Goal: Complete application form

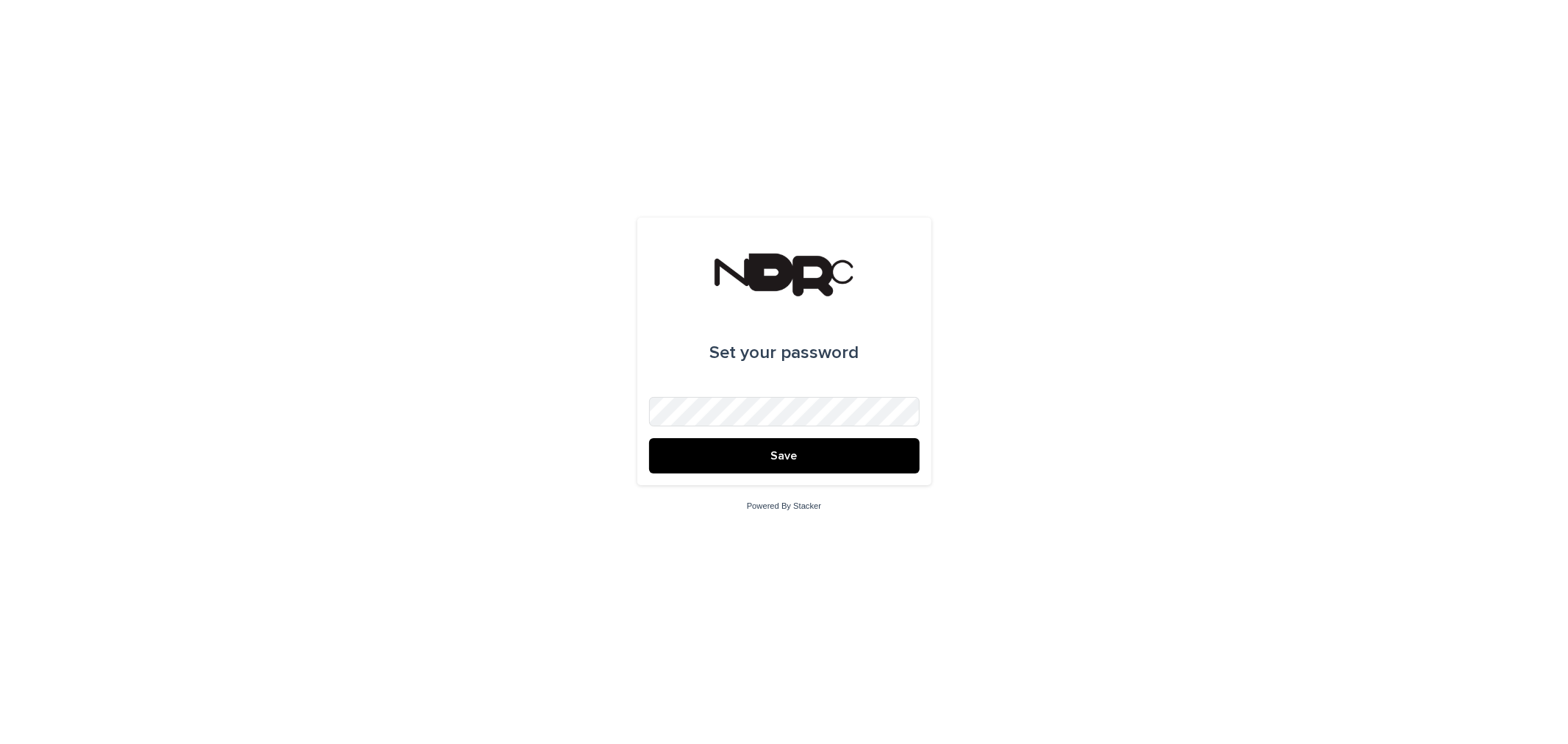
click at [620, 409] on div "Set your password Save Powered By Stacker" at bounding box center [784, 372] width 1568 height 744
click at [649, 438] on button "Save" at bounding box center [784, 456] width 270 height 35
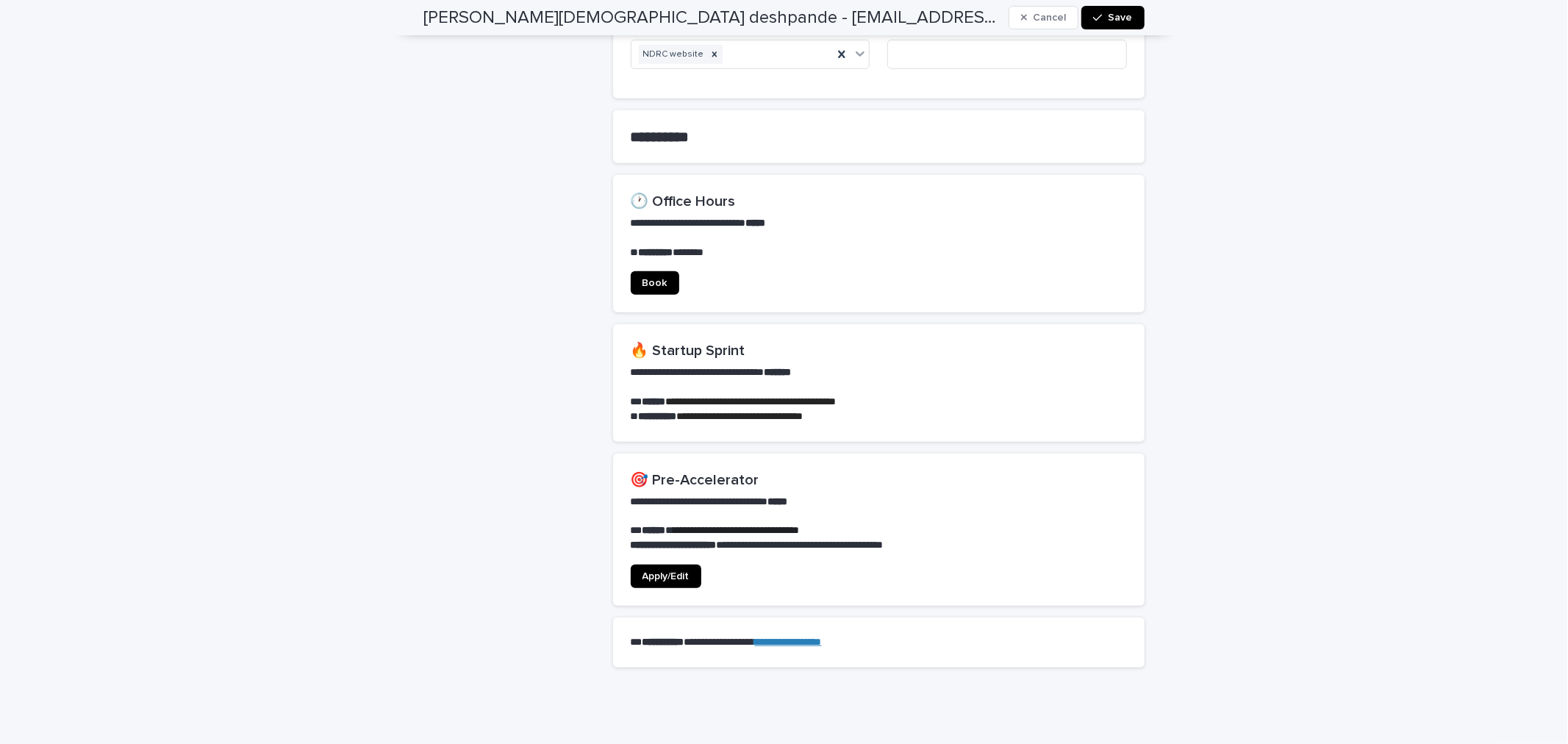
scroll to position [899, 0]
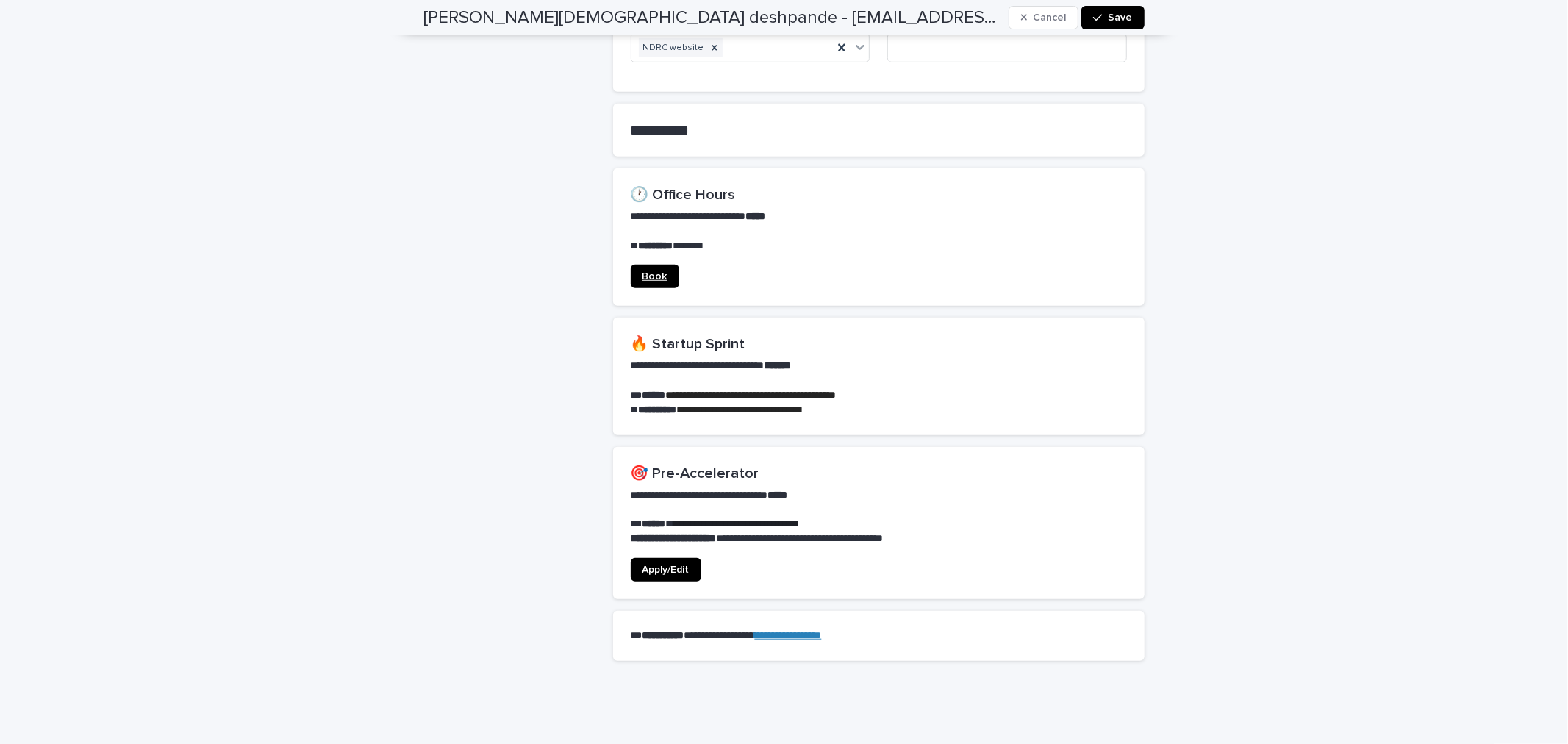
click at [656, 271] on span "Book" at bounding box center [655, 276] width 25 height 11
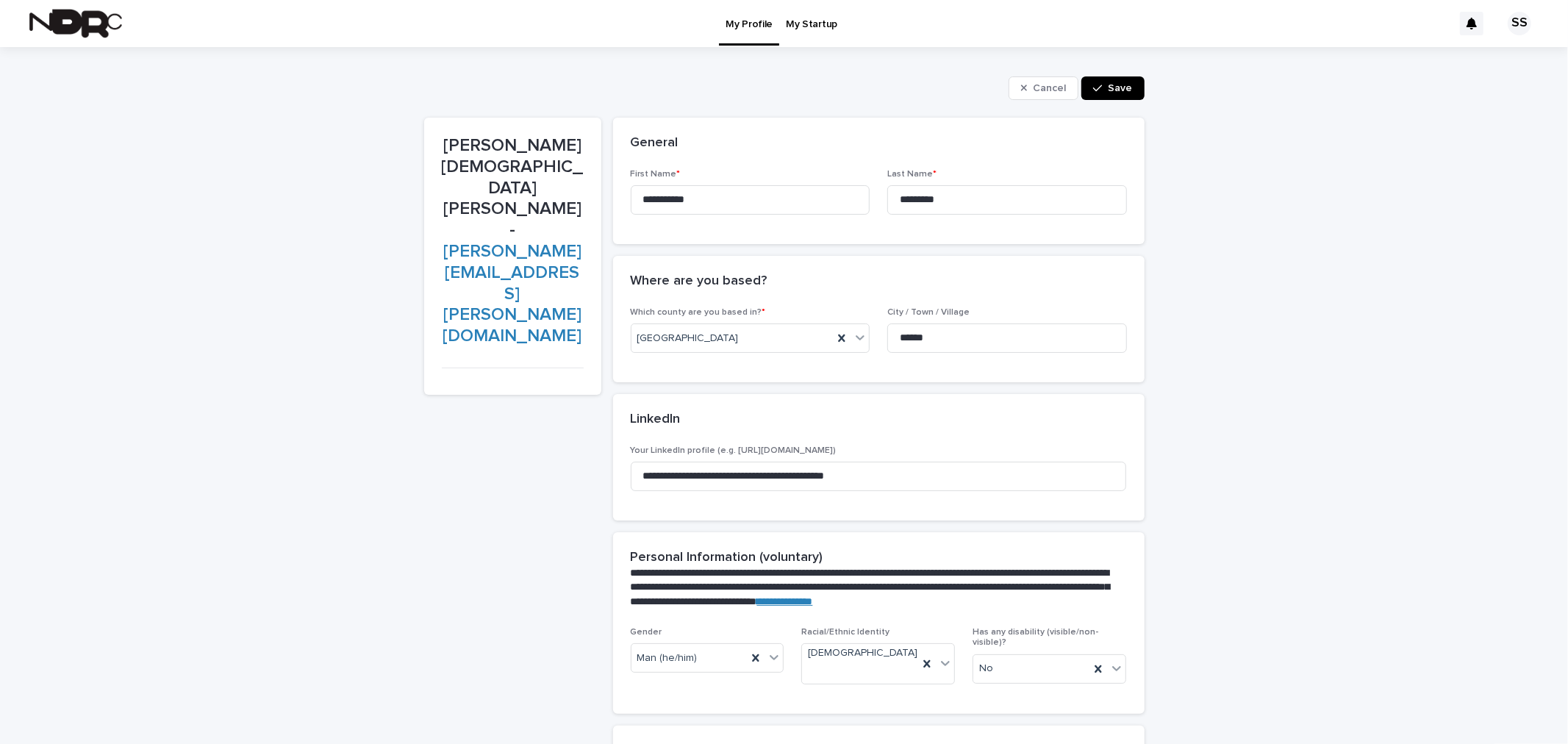
click at [809, 33] on link "My Startup" at bounding box center [812, 23] width 65 height 46
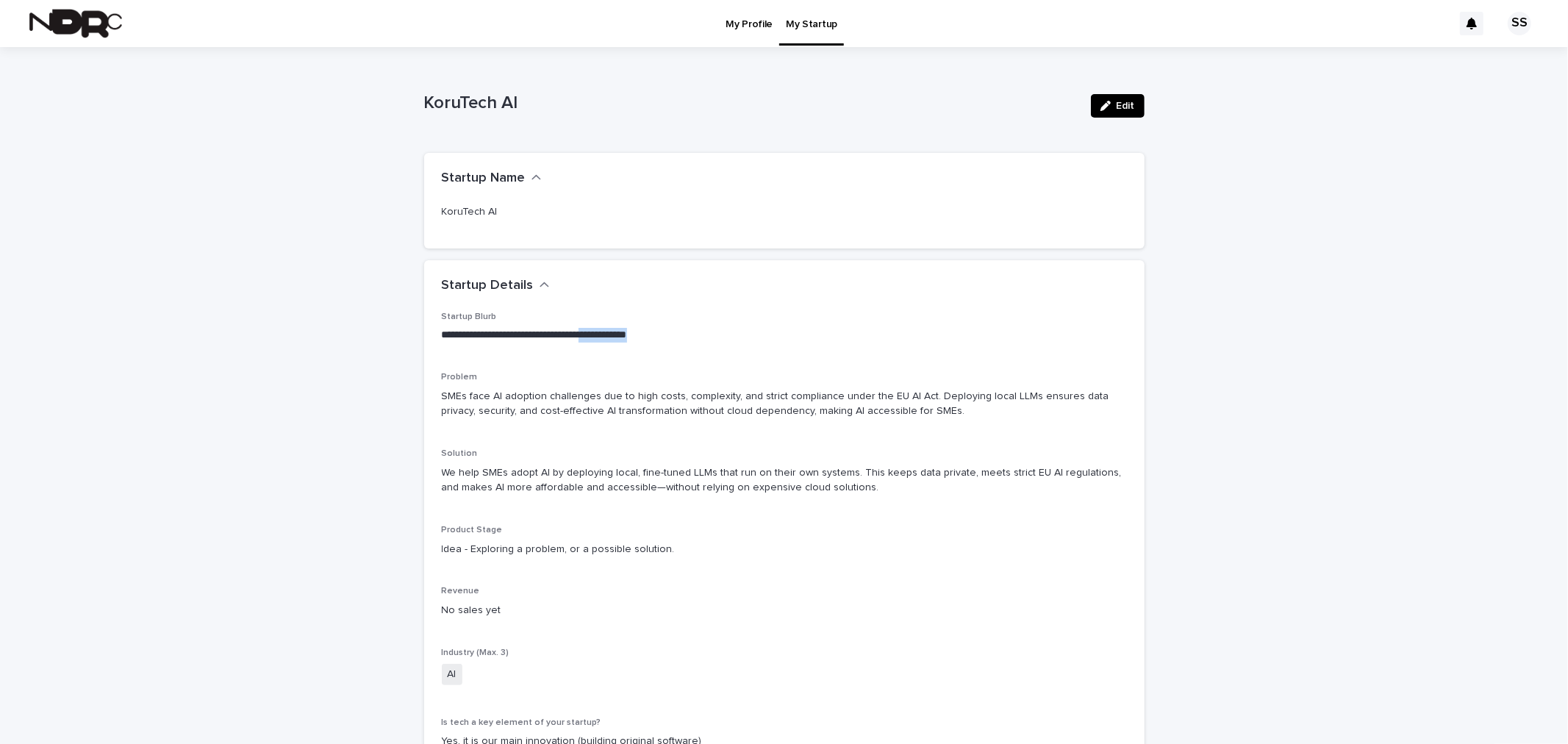
drag, startPoint x: 664, startPoint y: 328, endPoint x: 599, endPoint y: 328, distance: 65.0
click at [599, 328] on p "**********" at bounding box center [784, 335] width 685 height 15
click at [728, 18] on p "My Profile" at bounding box center [749, 15] width 47 height 31
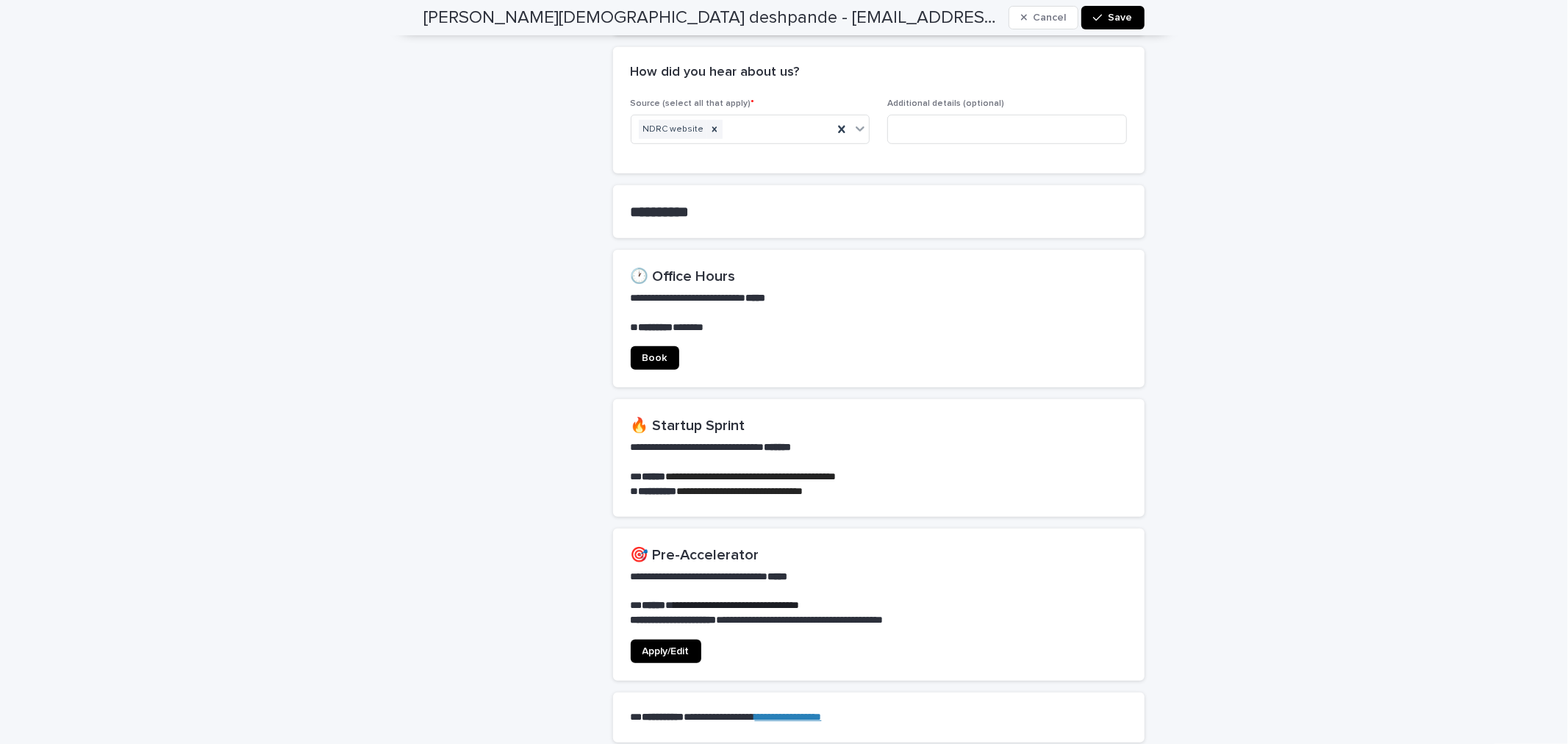
scroll to position [932, 0]
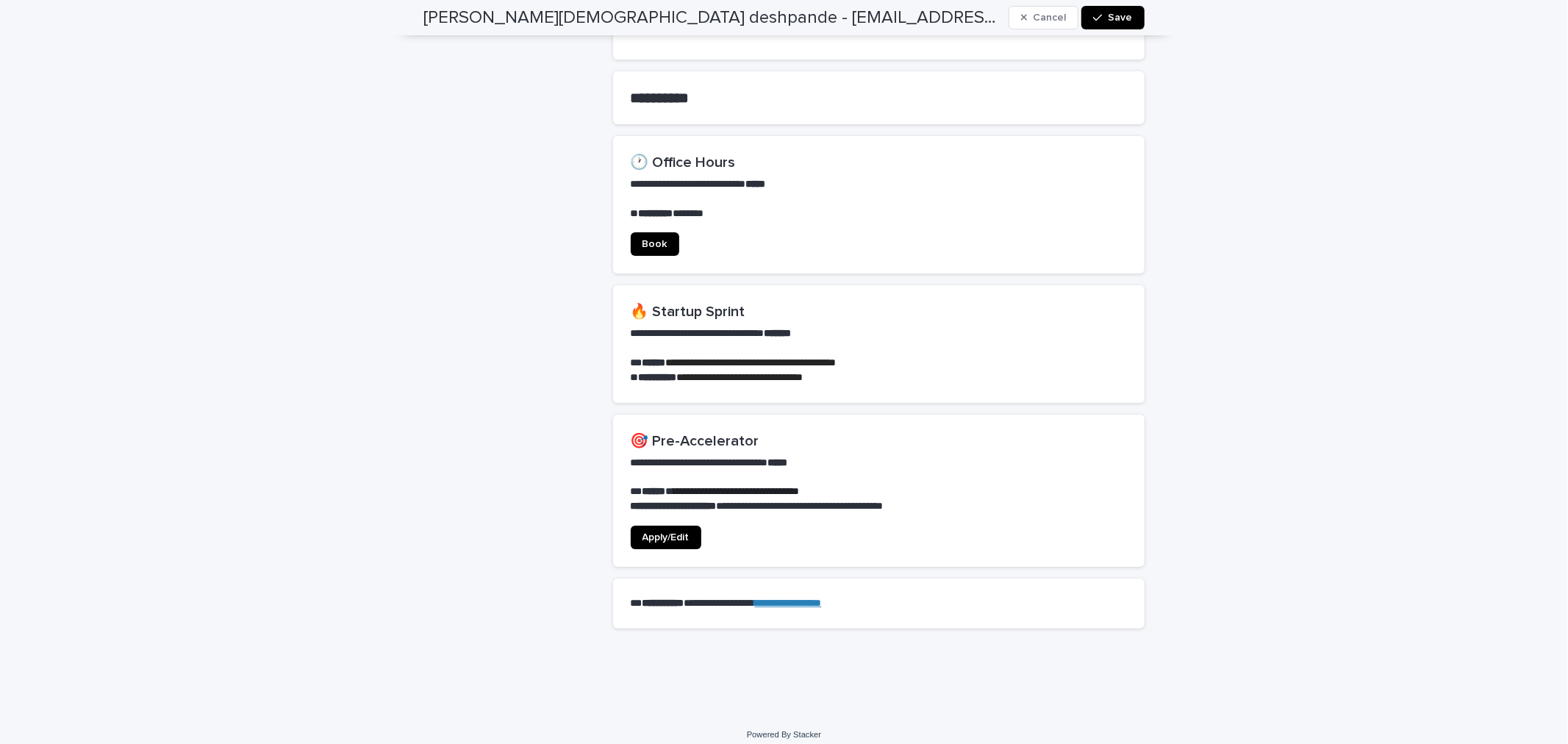
click at [670, 533] on span "Apply/Edit" at bounding box center [665, 538] width 47 height 11
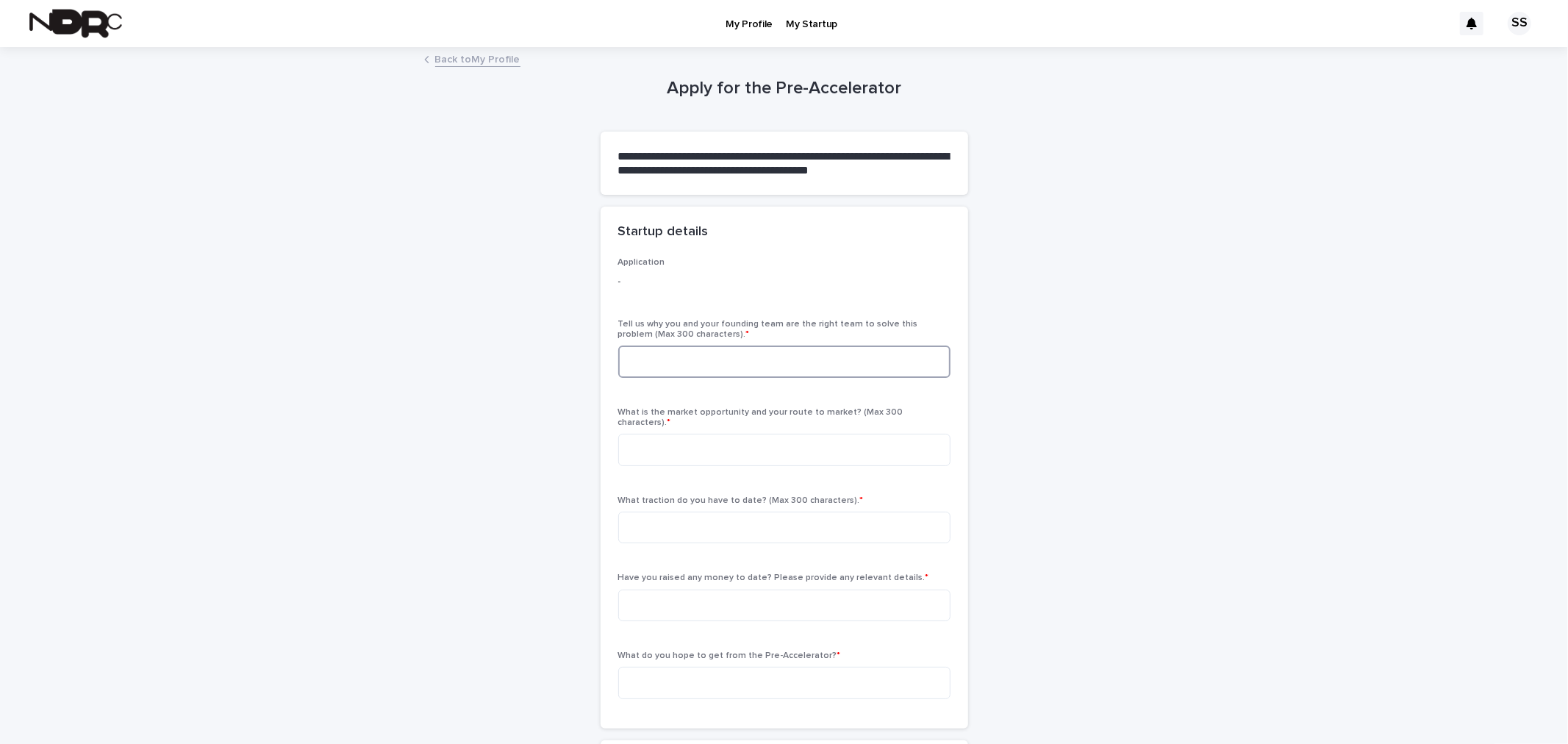
click at [866, 358] on textarea at bounding box center [785, 362] width 333 height 32
click at [810, 365] on textarea "To enrich screen reader interactions, please activate Accessibility in Grammarl…" at bounding box center [785, 362] width 333 height 32
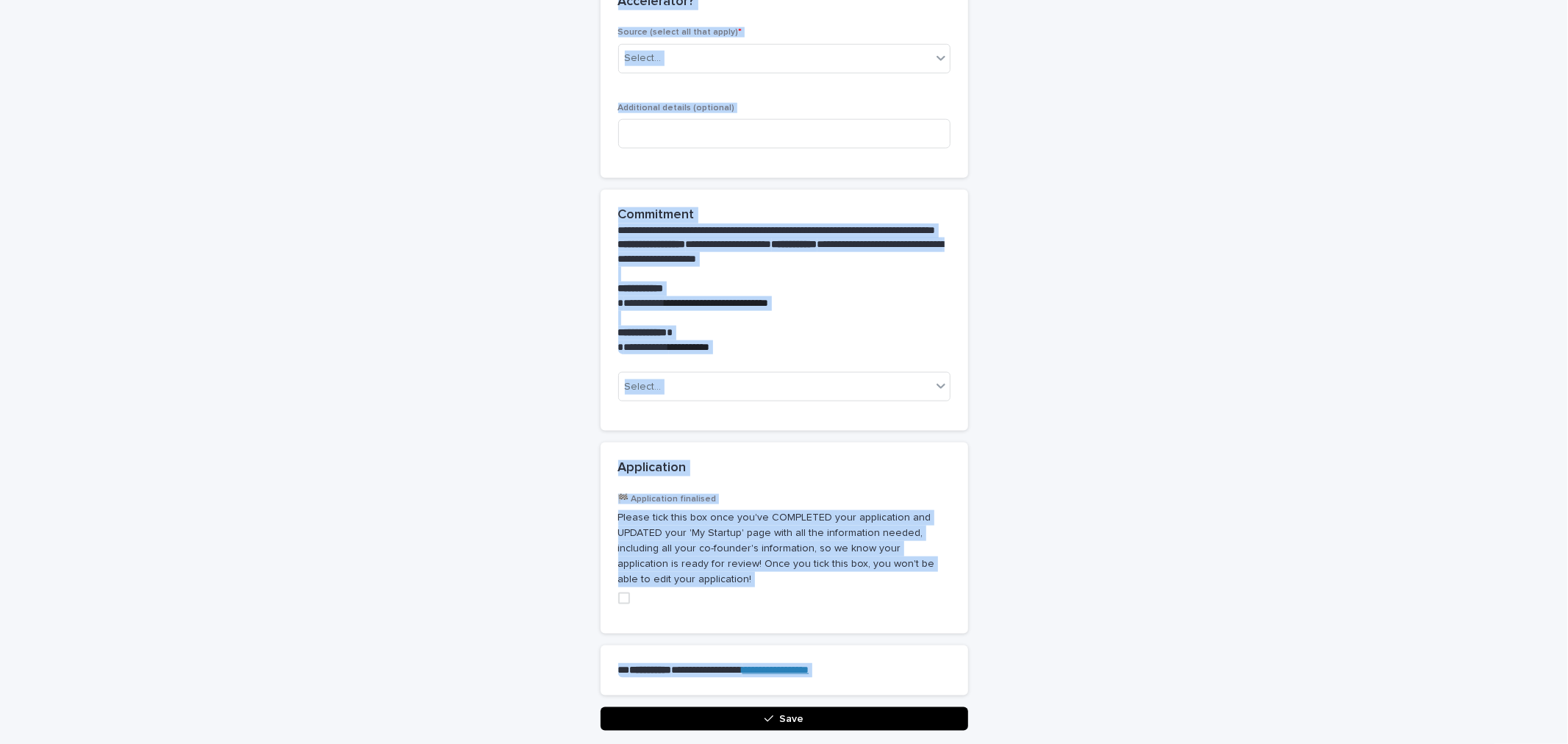
scroll to position [1468, 0]
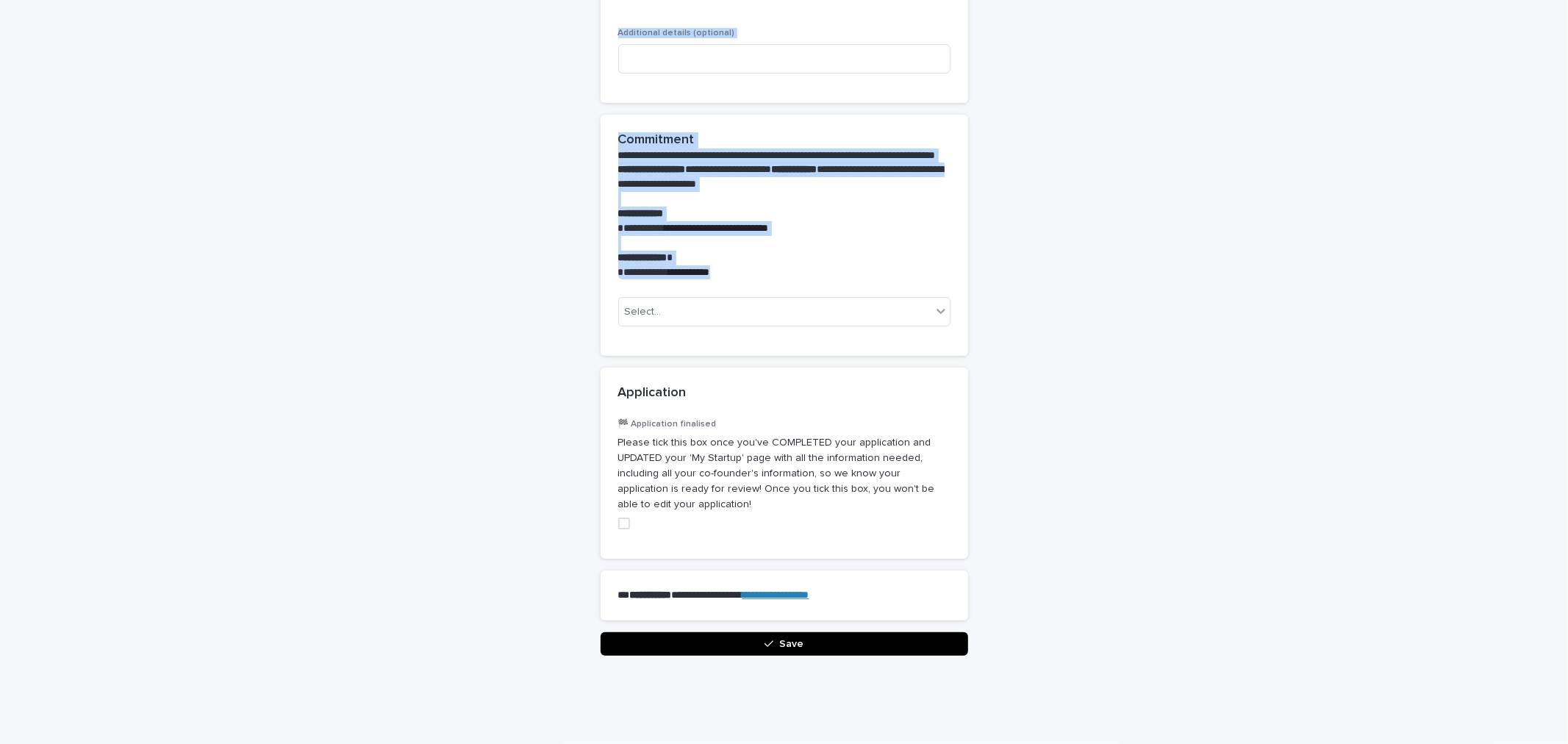
drag, startPoint x: 609, startPoint y: 159, endPoint x: 871, endPoint y: 238, distance: 273.7
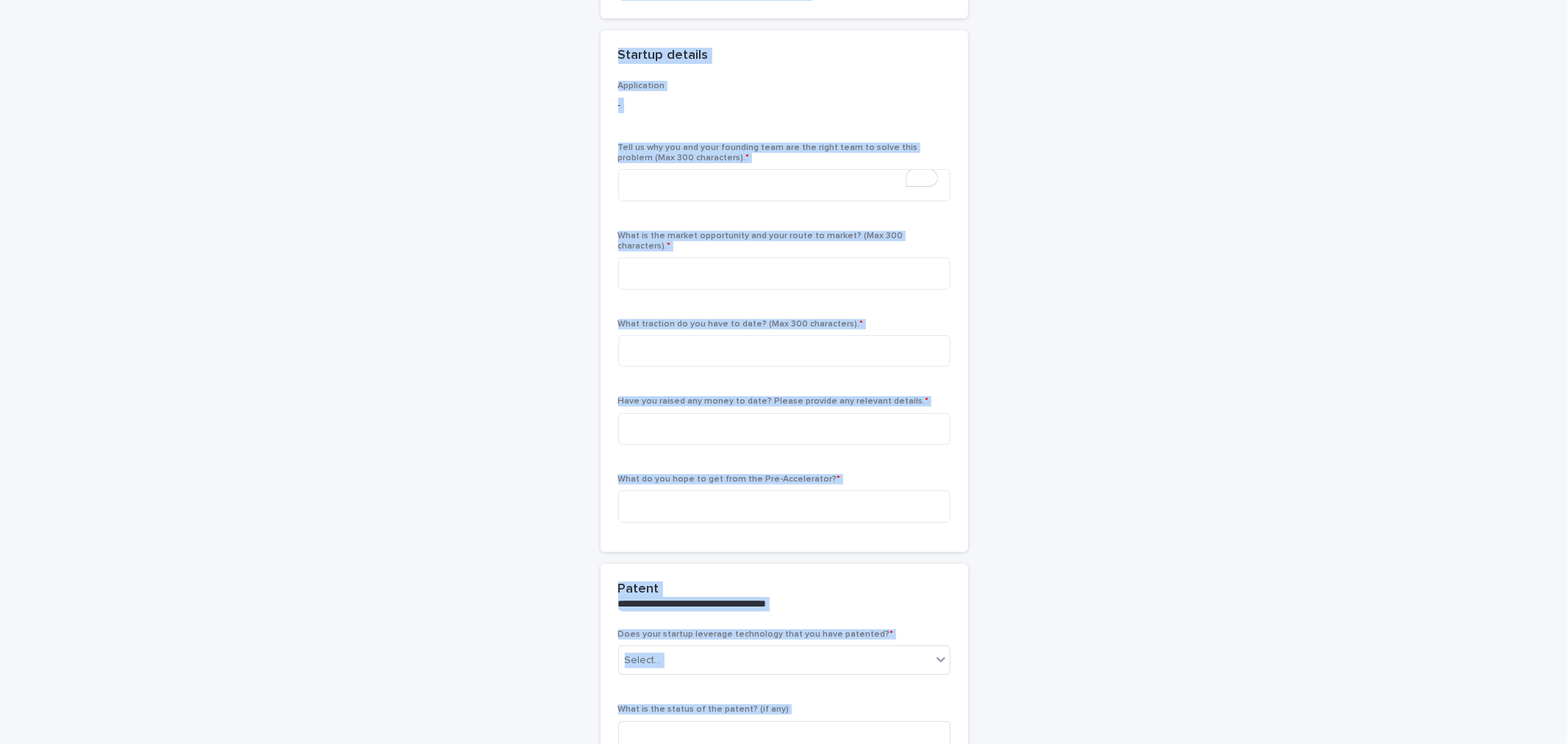
scroll to position [0, 0]
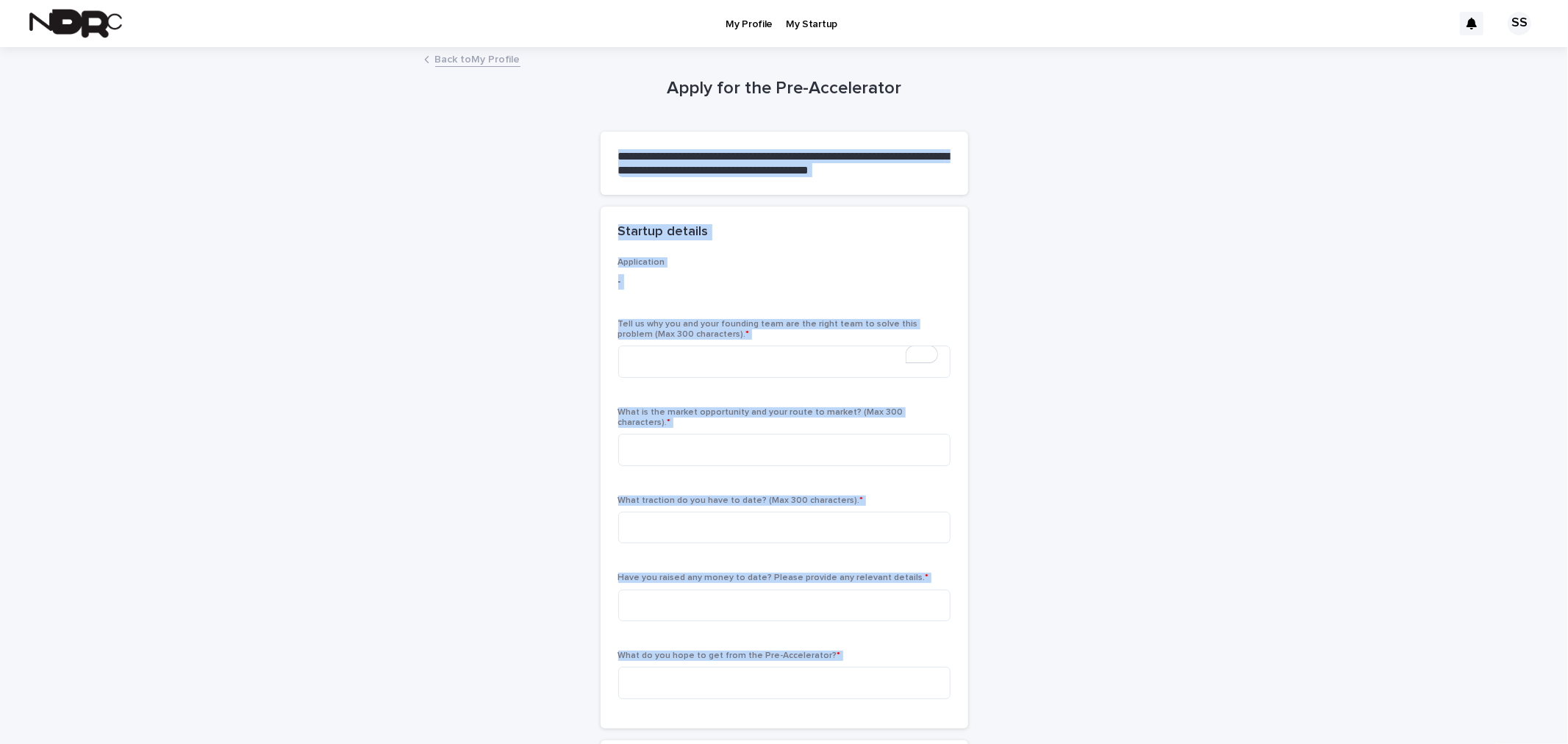
copy div "**********"
